Goal: Task Accomplishment & Management: Manage account settings

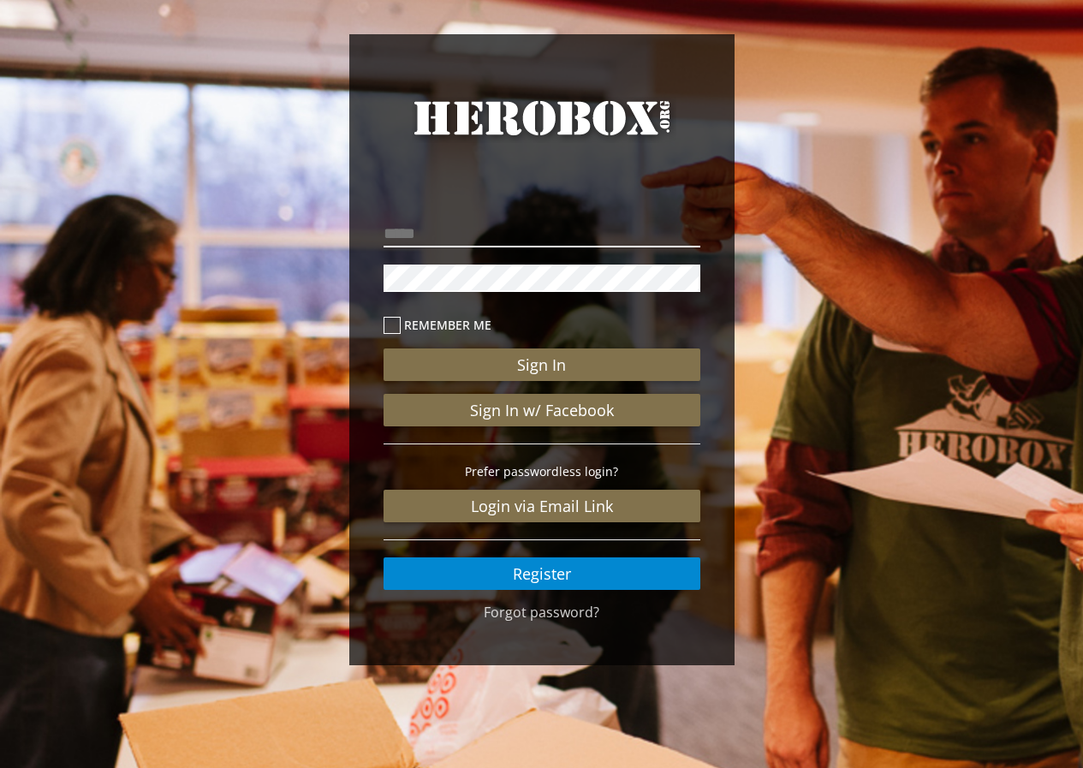
click at [652, 232] on input "email" at bounding box center [542, 233] width 317 height 27
type input "**********"
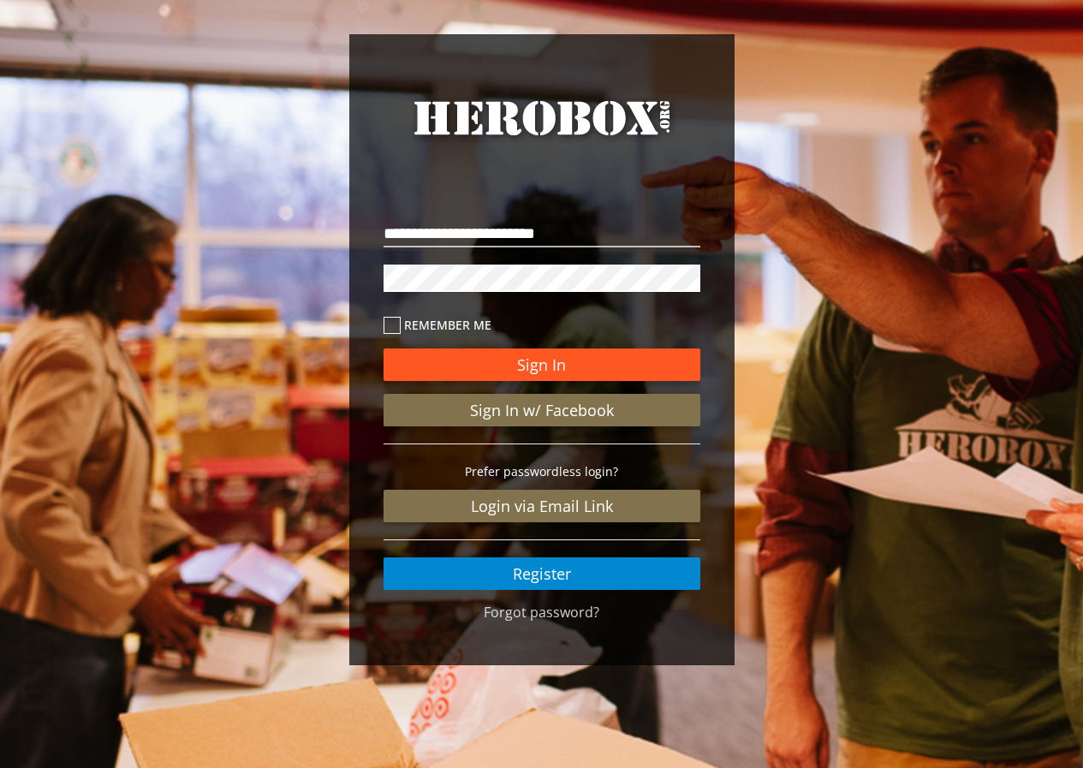
click at [630, 359] on button "Sign In" at bounding box center [542, 365] width 317 height 33
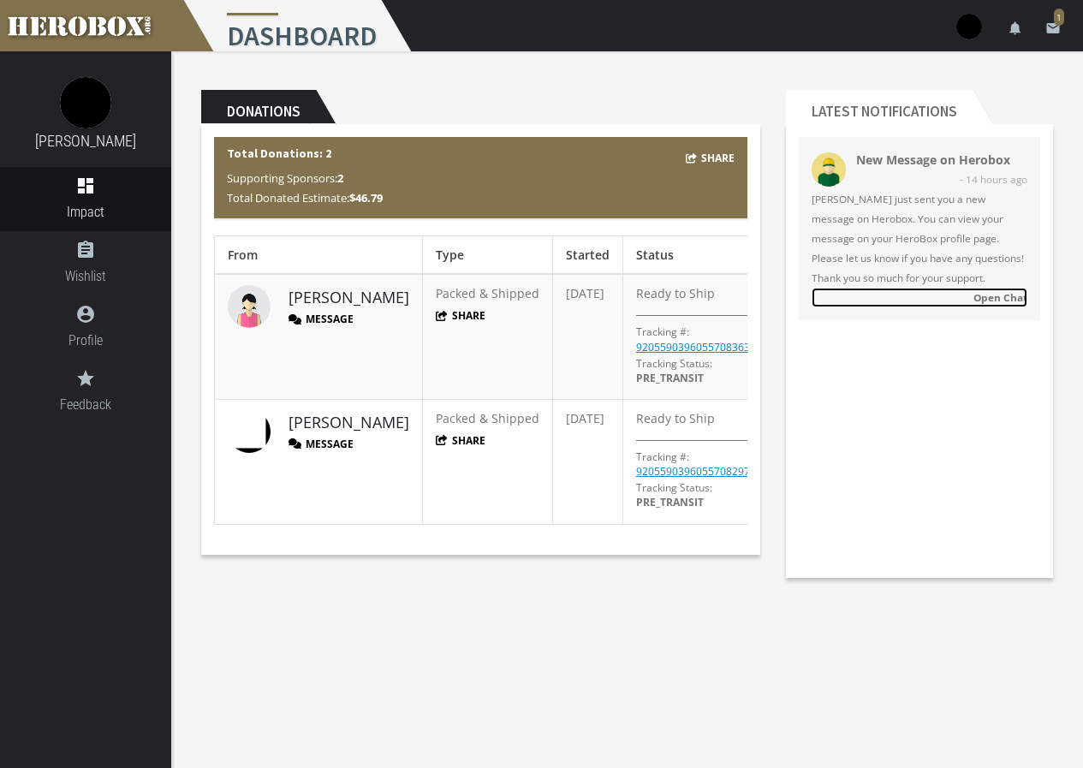
click at [1000, 303] on strong "Open Chat" at bounding box center [1001, 297] width 54 height 14
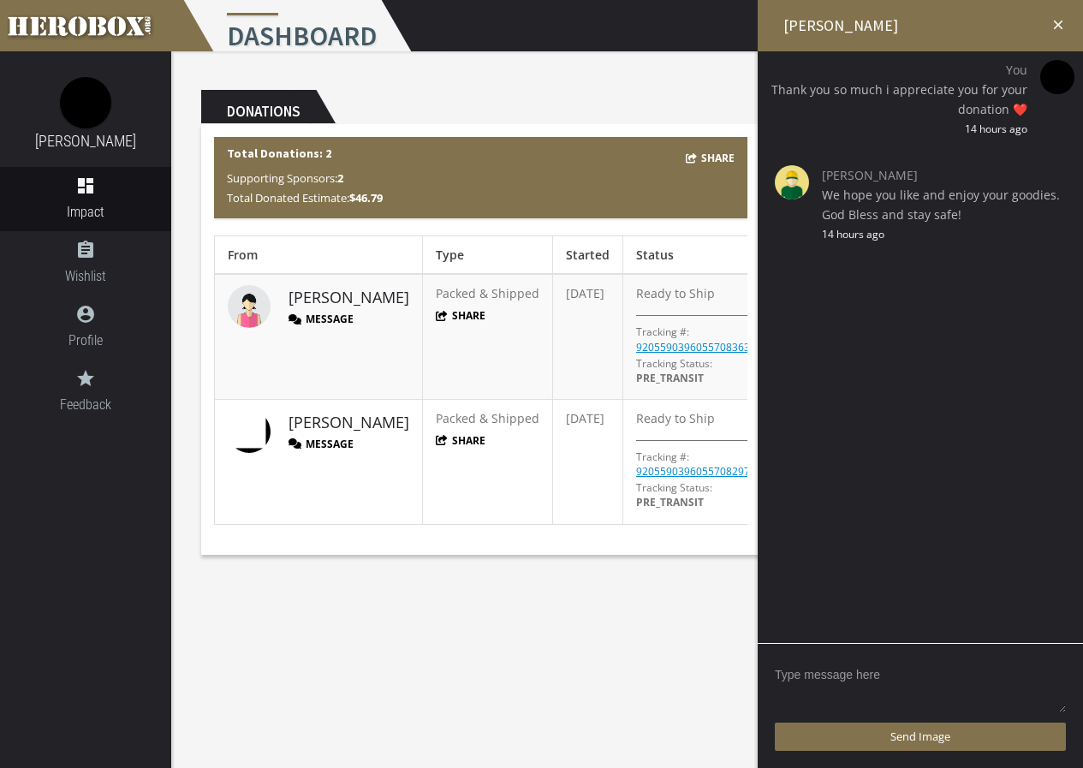
click at [878, 668] on textarea at bounding box center [920, 687] width 291 height 53
type textarea "a"
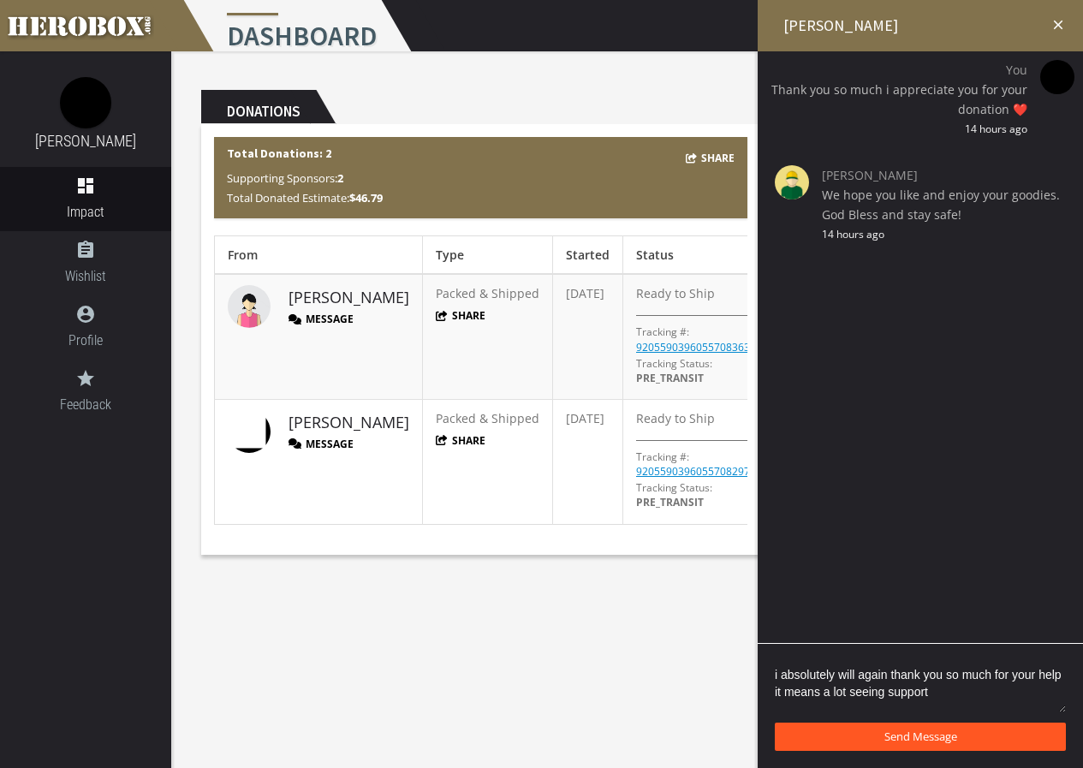
type textarea "i absolutely will again thank you so much for your help it means a lot seeing s…"
click at [942, 748] on button "Send Message" at bounding box center [920, 737] width 291 height 28
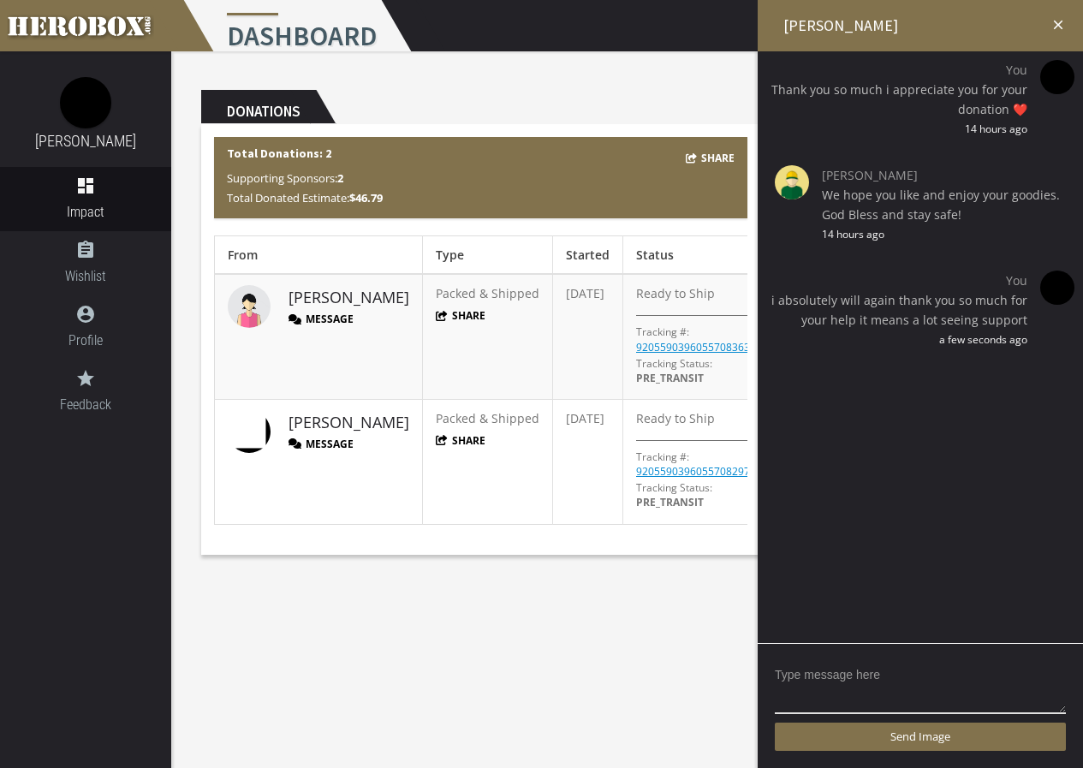
click at [644, 612] on body "menu Dashboard settings Settings lock Logout notifications email 1 [PERSON_NAME…" at bounding box center [541, 384] width 1083 height 768
click at [1055, 27] on icon "close" at bounding box center [1058, 24] width 15 height 15
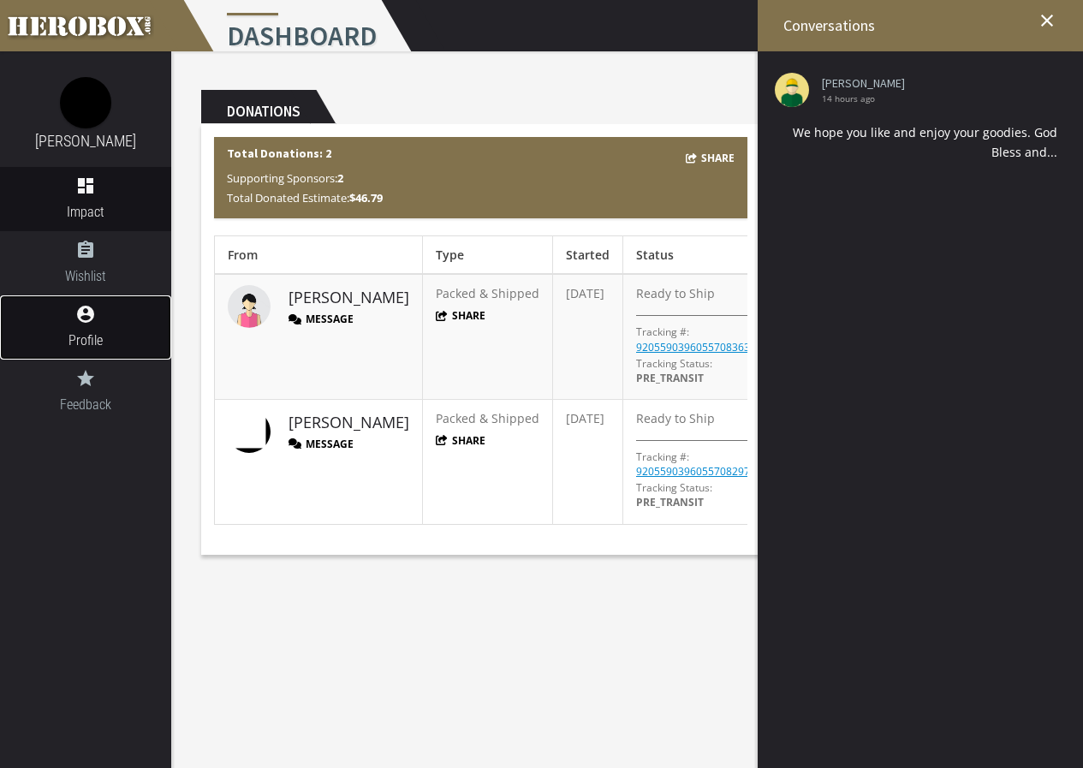
click at [95, 326] on link "account_circle Profile" at bounding box center [85, 327] width 171 height 64
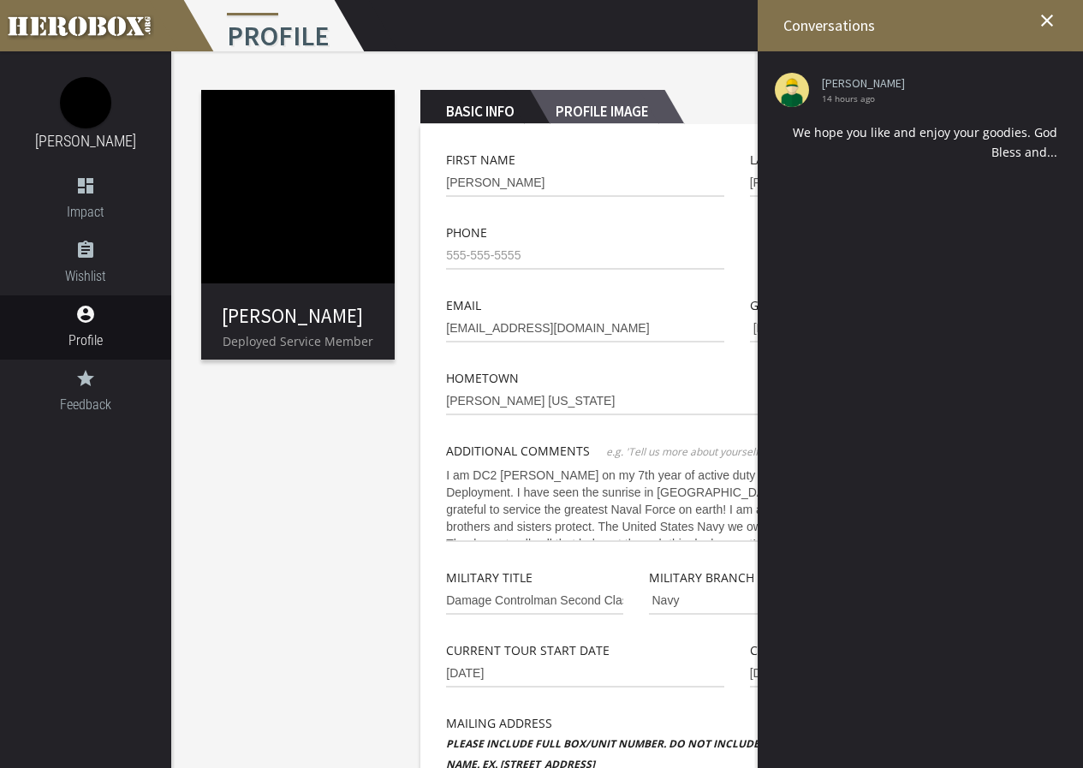
click at [600, 104] on h2 "Profile Image" at bounding box center [597, 107] width 134 height 34
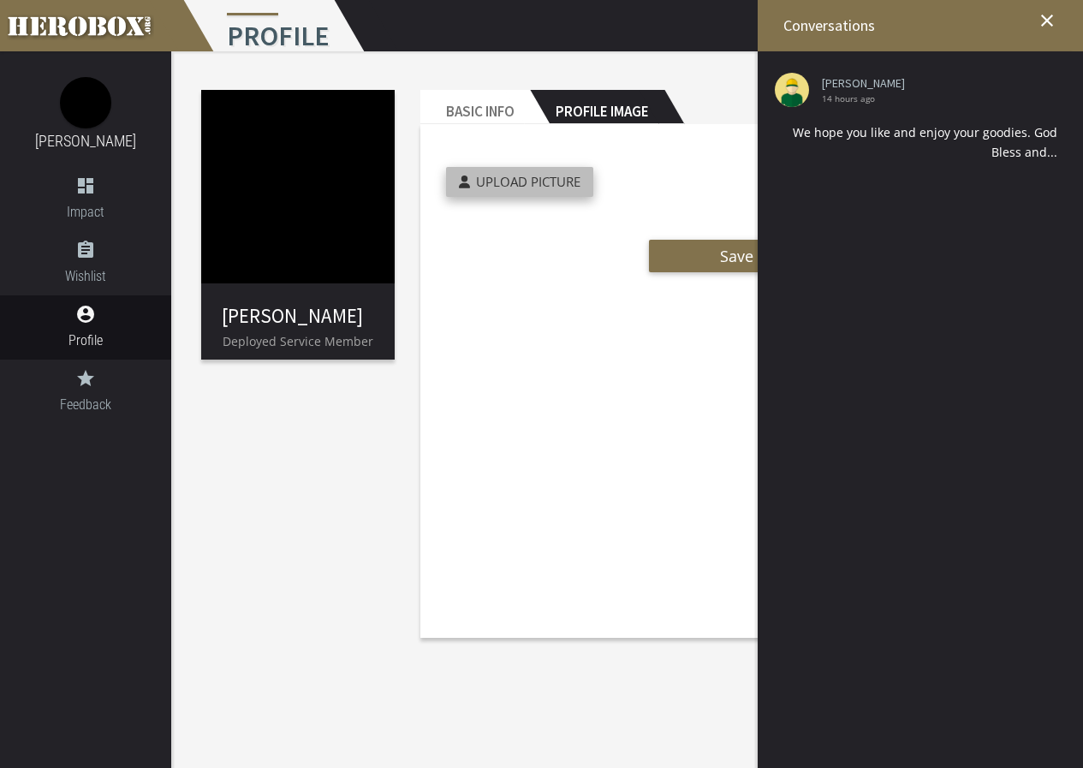
click at [544, 180] on span "Upload Picture" at bounding box center [528, 181] width 104 height 17
click at [544, 180] on input "Upload Picture" at bounding box center [559, 177] width 227 height 20
type input "**********"
